Goal: Entertainment & Leisure: Consume media (video, audio)

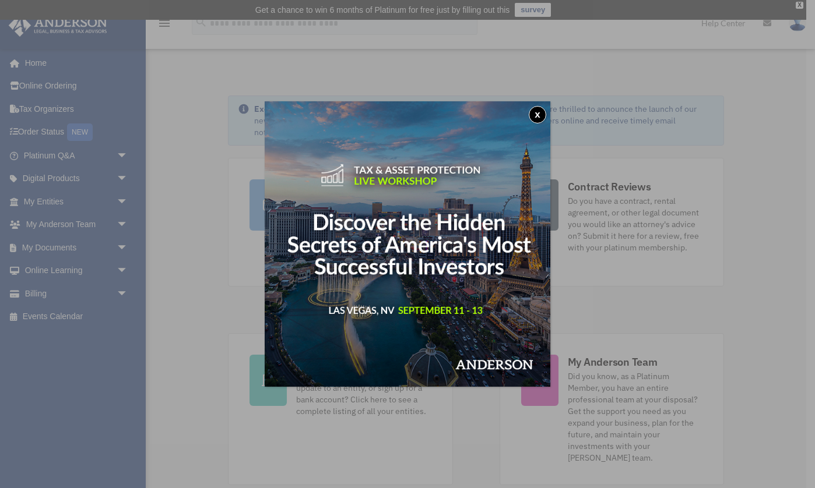
click at [540, 115] on button "x" at bounding box center [537, 114] width 17 height 17
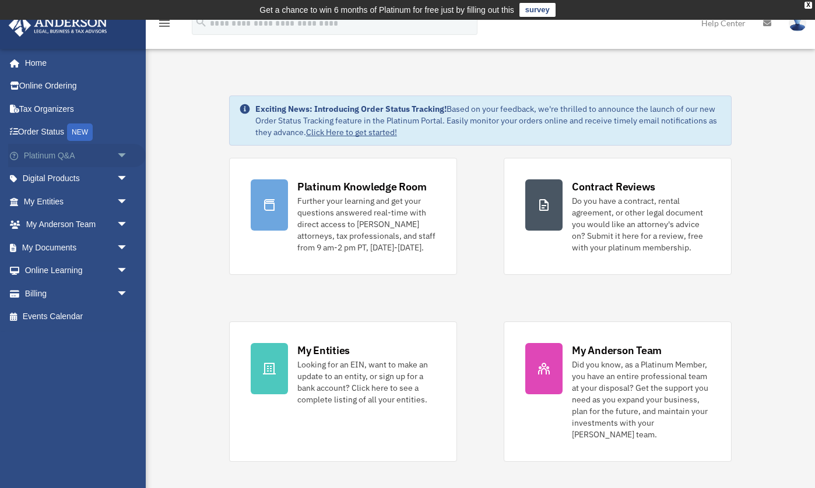
click at [102, 154] on link "Platinum Q&A arrow_drop_down" at bounding box center [77, 155] width 138 height 23
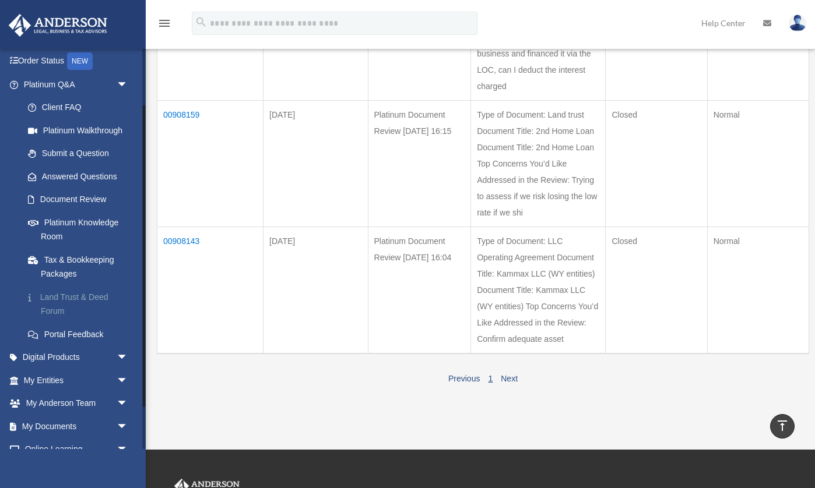
scroll to position [76, 0]
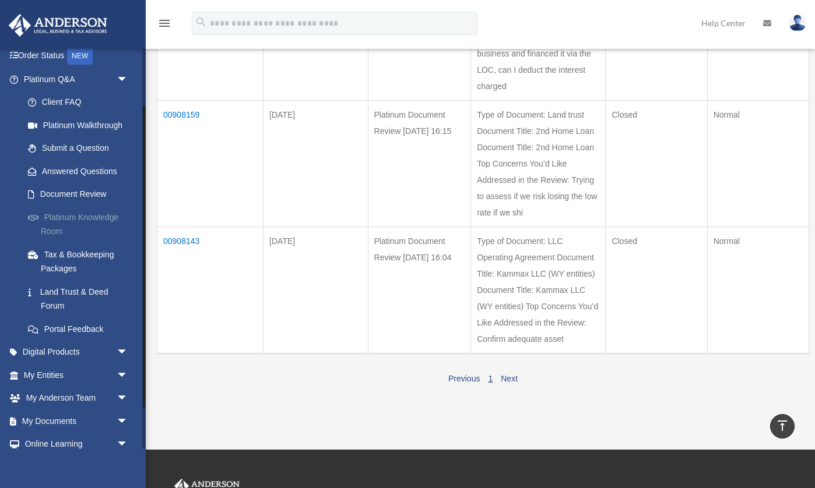
click at [75, 225] on link "Platinum Knowledge Room" at bounding box center [80, 224] width 129 height 37
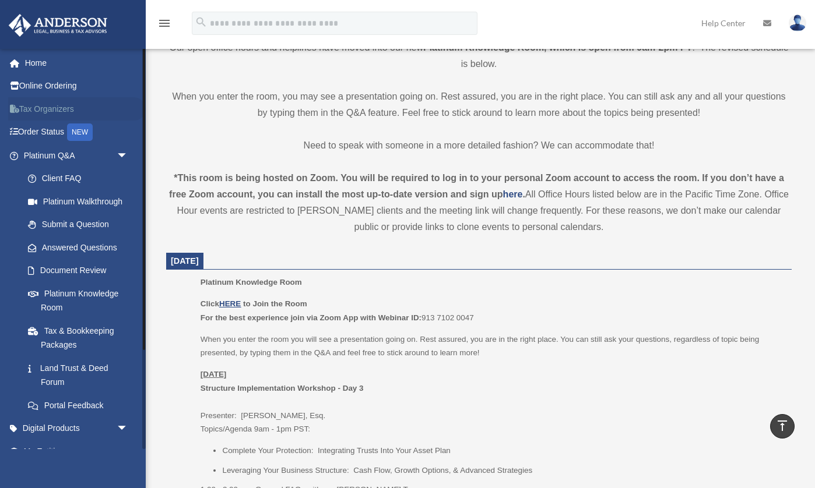
click at [54, 108] on link "Tax Organizers" at bounding box center [77, 108] width 138 height 23
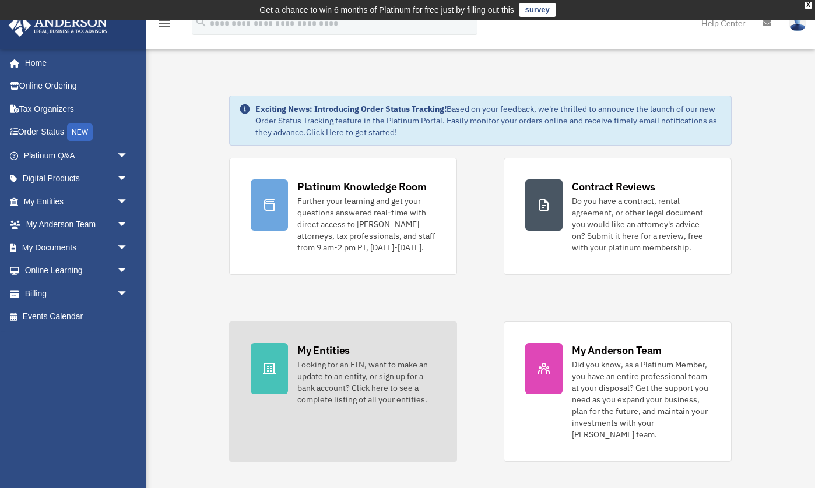
click at [337, 358] on div "My Entities" at bounding box center [323, 350] width 52 height 15
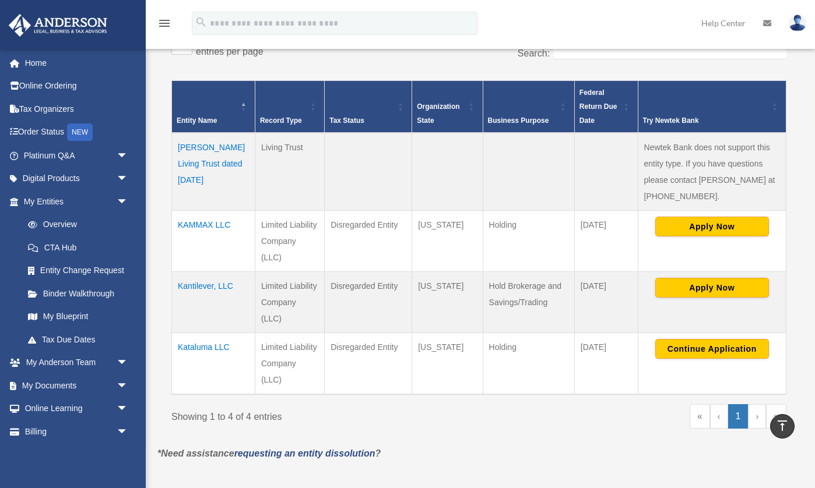
scroll to position [217, 0]
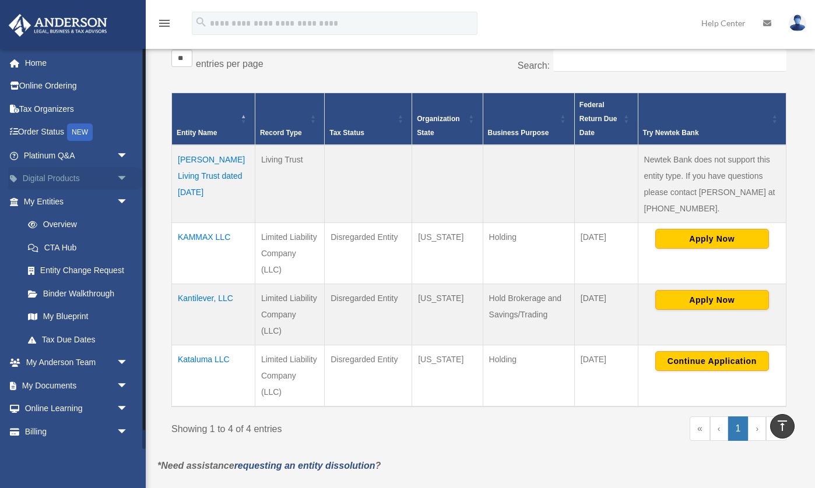
click at [110, 176] on link "Digital Products arrow_drop_down" at bounding box center [77, 178] width 138 height 23
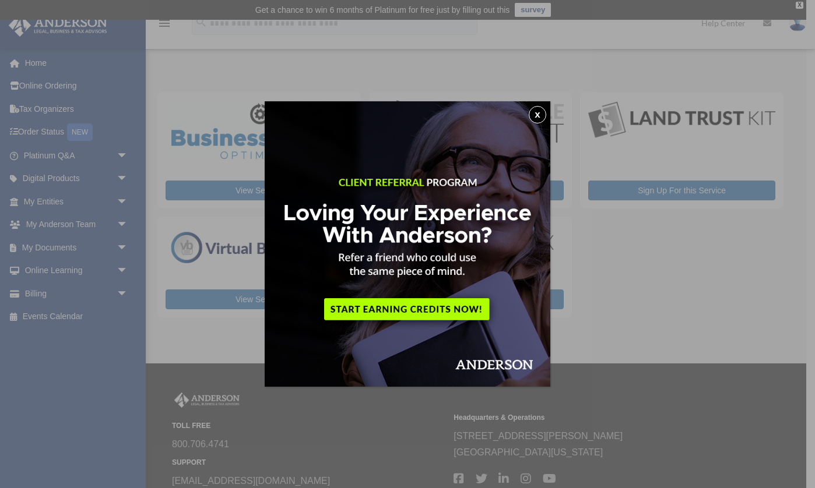
click at [536, 115] on button "x" at bounding box center [537, 114] width 17 height 17
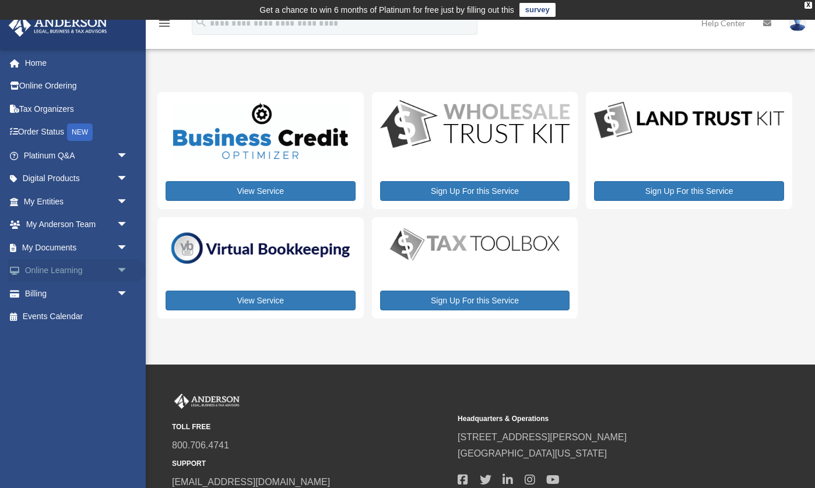
click at [122, 272] on span "arrow_drop_down" at bounding box center [128, 271] width 23 height 24
click at [62, 338] on link "Resources" at bounding box center [80, 339] width 129 height 23
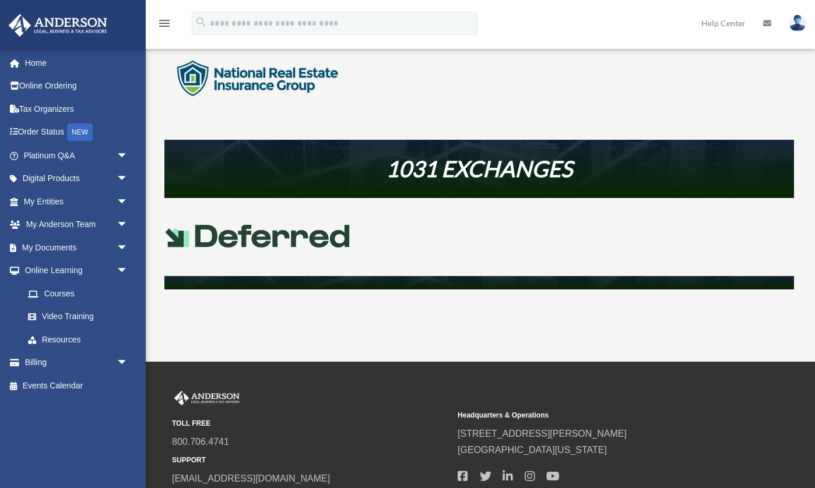
scroll to position [463, 0]
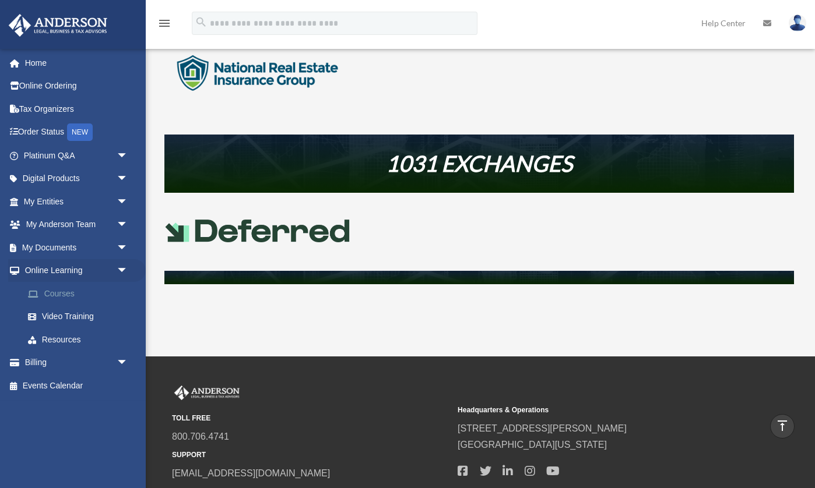
click at [62, 299] on link "Courses" at bounding box center [80, 293] width 129 height 23
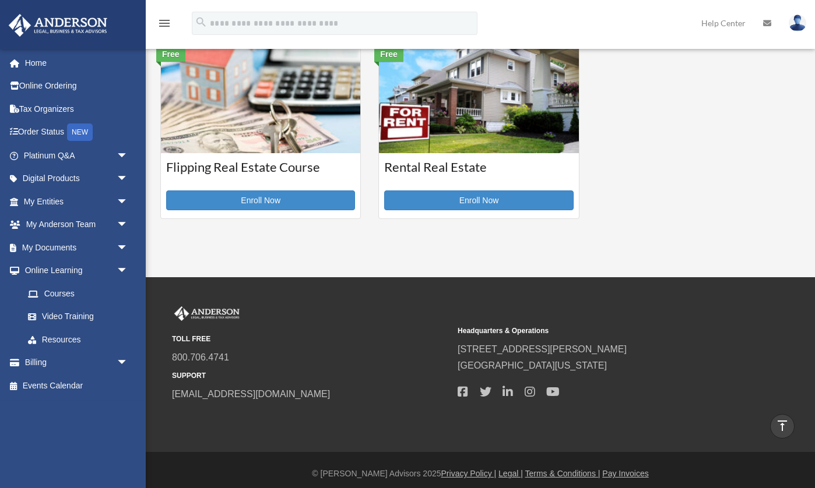
scroll to position [435, 0]
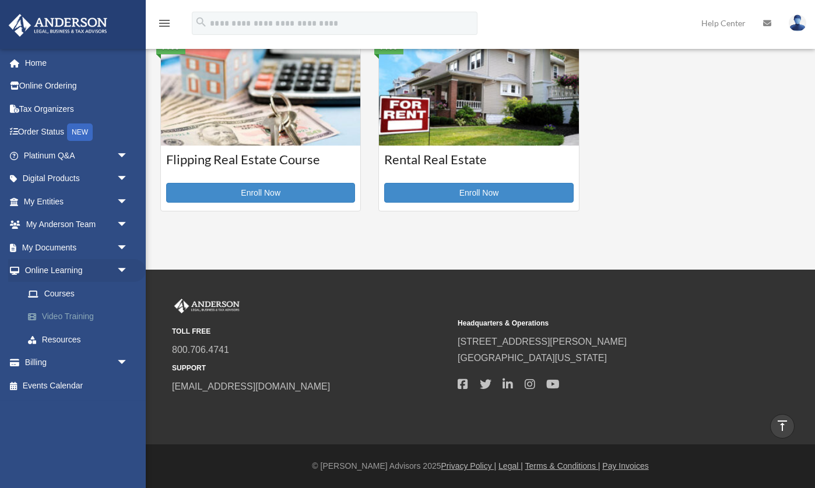
click at [62, 315] on link "Video Training" at bounding box center [80, 316] width 129 height 23
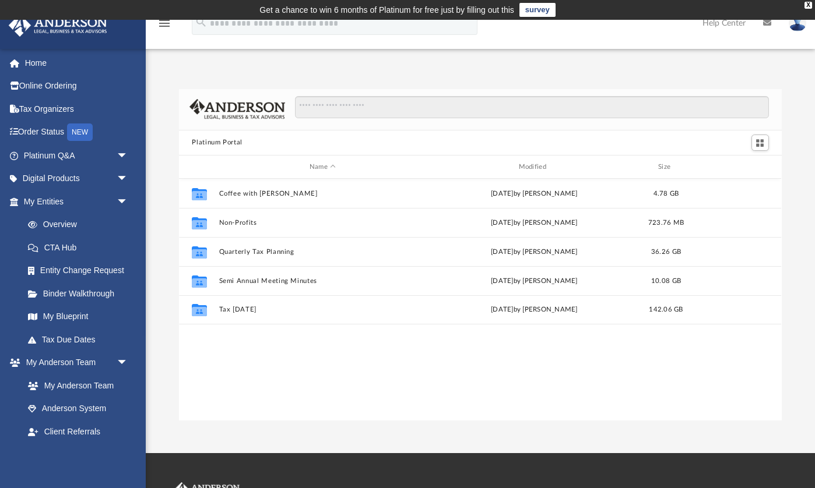
scroll to position [265, 602]
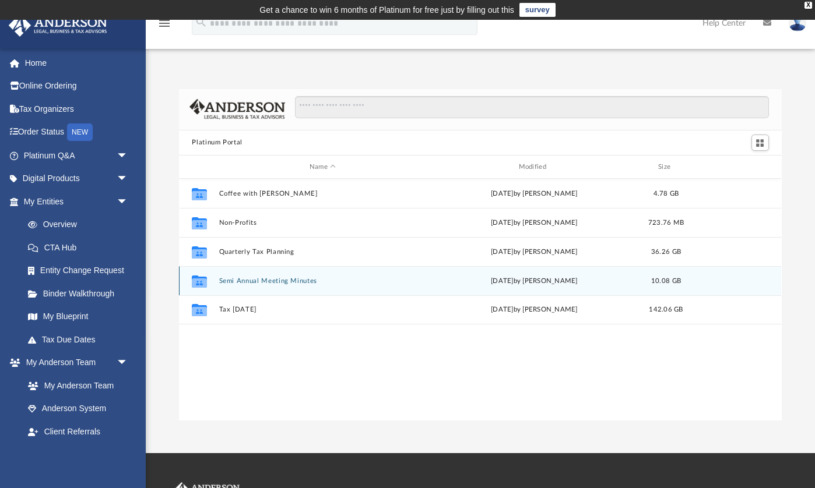
click at [240, 281] on button "Semi Annual Meeting Minutes" at bounding box center [322, 281] width 207 height 8
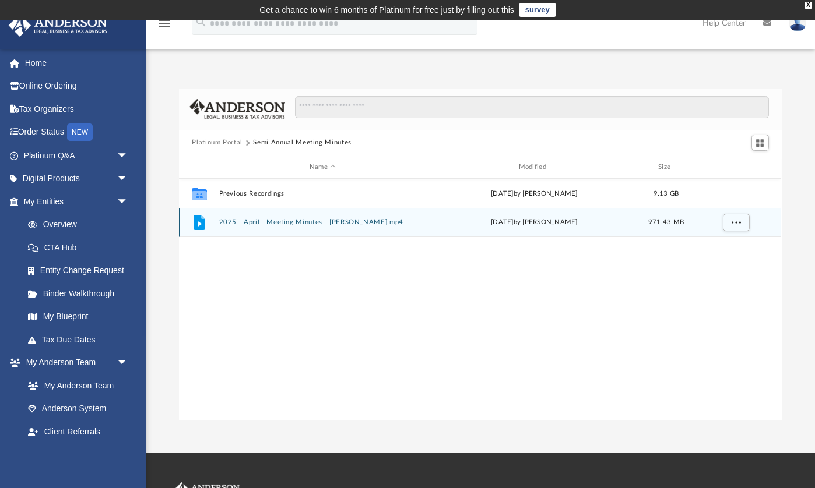
click at [268, 223] on button "2025 - April - Meeting Minutes - [PERSON_NAME].mp4" at bounding box center [322, 223] width 207 height 8
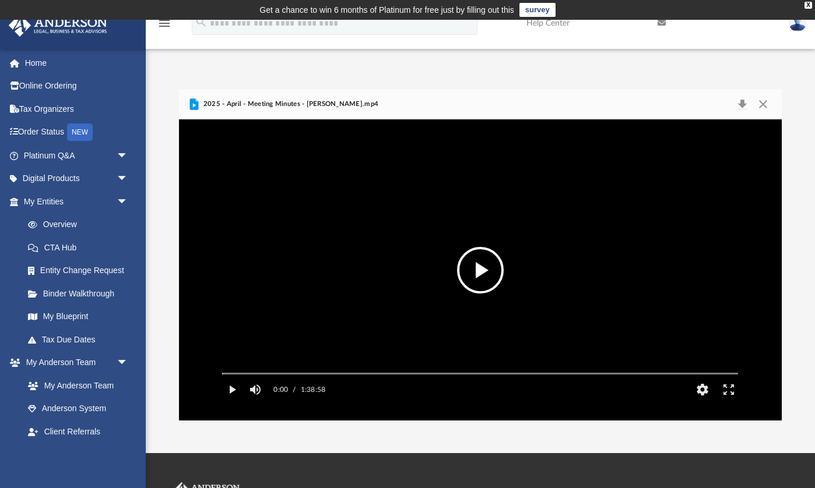
click at [480, 273] on button "File preview" at bounding box center [480, 270] width 47 height 47
click at [240, 392] on div "Autoplay Disabled Speed Normal Quality Auto Subtitles/CC Off Audio Autoplay Dis…" at bounding box center [480, 269] width 602 height 301
click at [705, 402] on button "HD" at bounding box center [702, 389] width 26 height 23
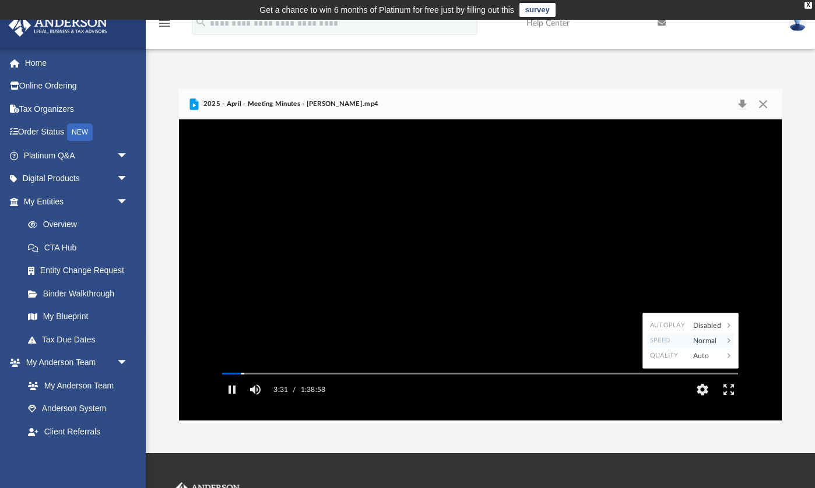
click at [710, 349] on div "Normal" at bounding box center [705, 340] width 36 height 15
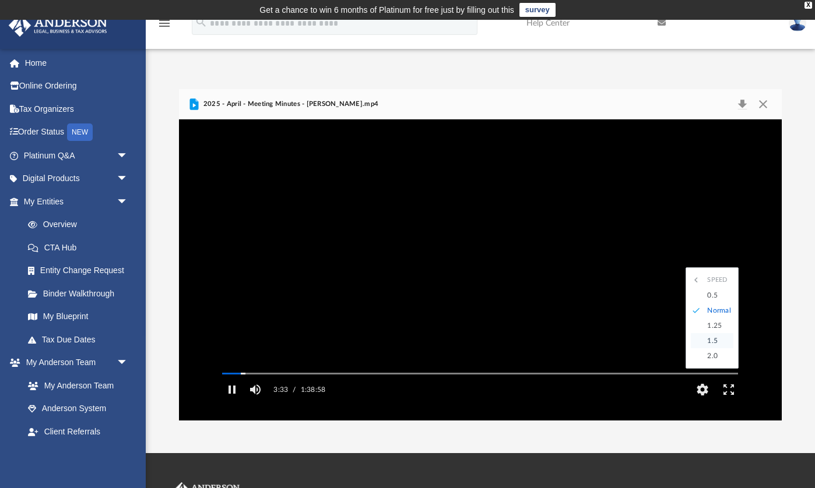
click at [720, 349] on div "1.5" at bounding box center [717, 340] width 32 height 15
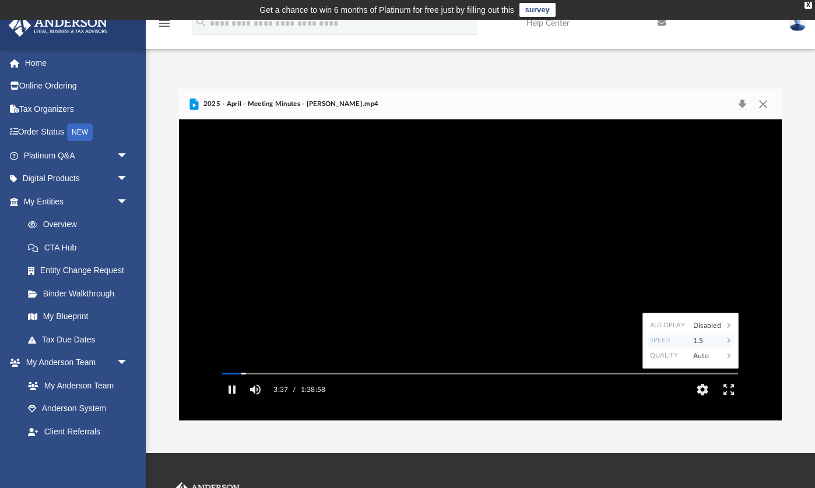
click at [717, 349] on div "1.5" at bounding box center [705, 340] width 36 height 15
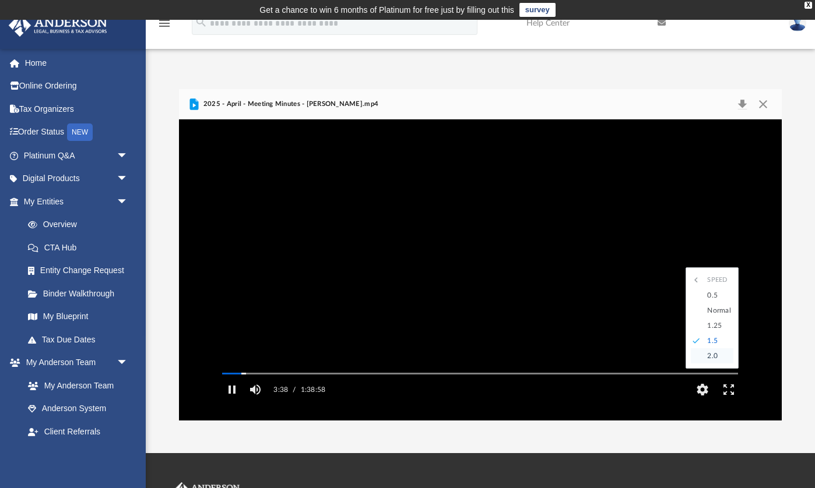
scroll to position [0, 0]
click at [720, 364] on div "2.0" at bounding box center [717, 356] width 32 height 15
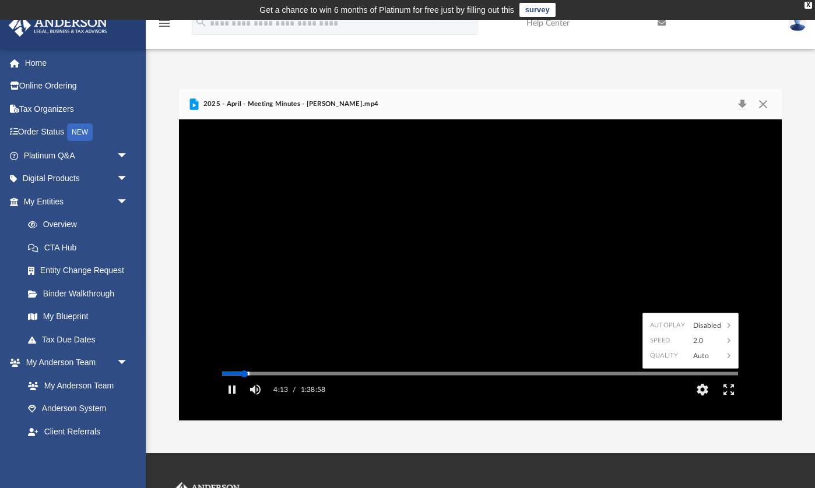
click at [254, 391] on div "Autoplay Disabled Speed 2.0 Quality Auto Subtitles/CC Off Audio Autoplay Disabl…" at bounding box center [480, 269] width 602 height 301
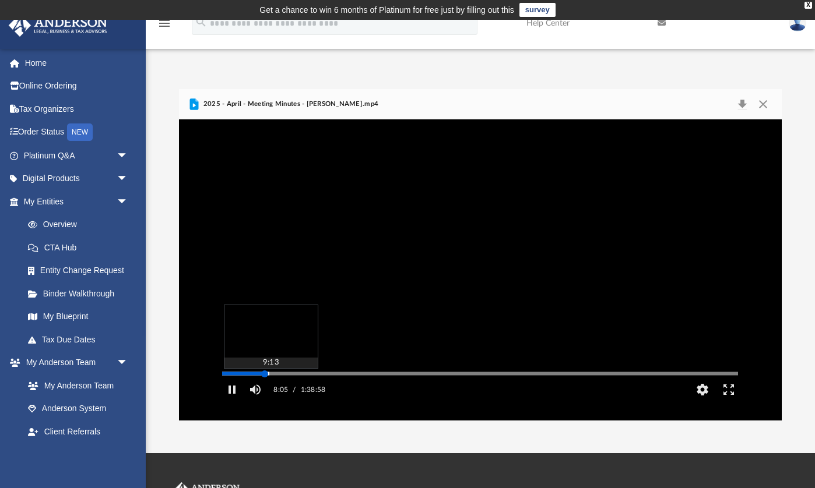
click at [270, 389] on div "Autoplay Disabled Speed 2.0 Quality Auto Subtitles/CC Off Audio Autoplay Disabl…" at bounding box center [480, 269] width 602 height 301
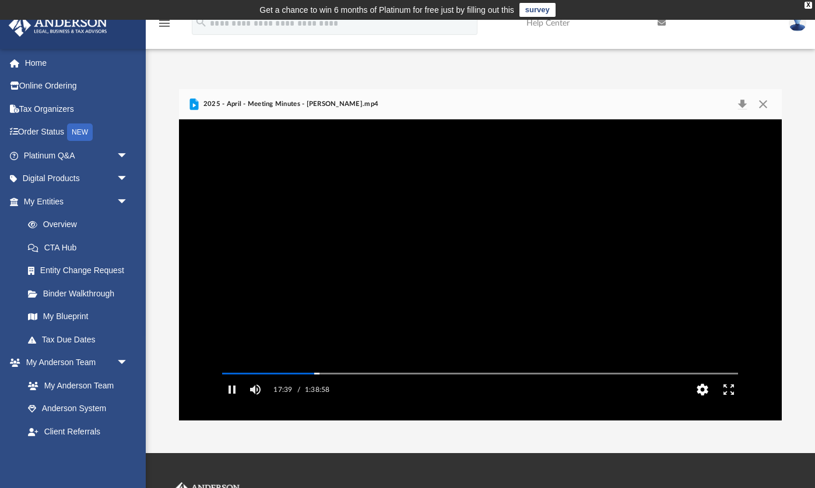
click at [705, 402] on button "HD" at bounding box center [702, 389] width 26 height 23
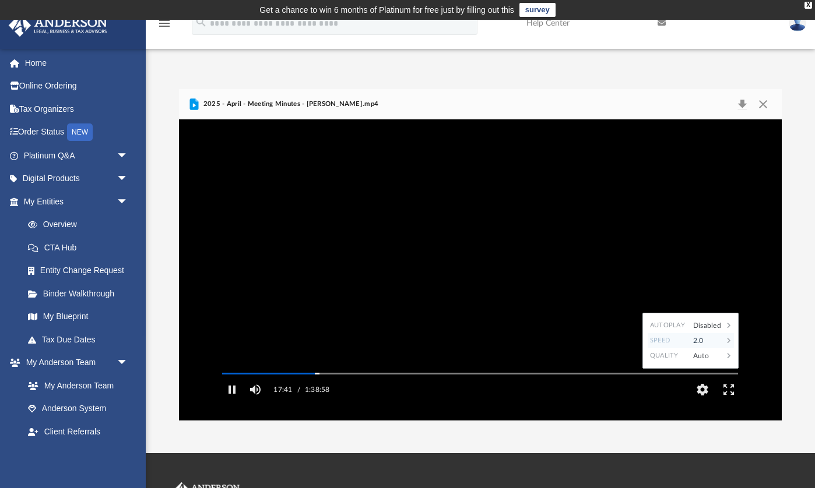
click at [714, 349] on div "2.0" at bounding box center [705, 340] width 36 height 15
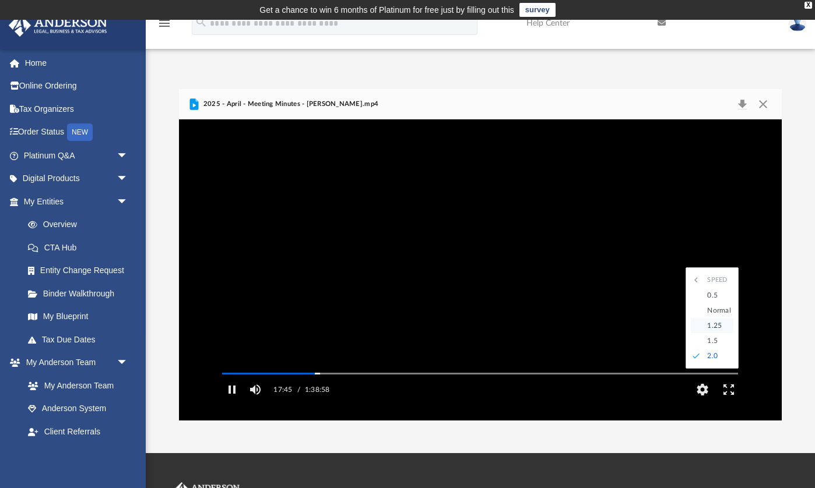
click at [715, 333] on div "1.25" at bounding box center [717, 325] width 32 height 15
